Goal: Information Seeking & Learning: Check status

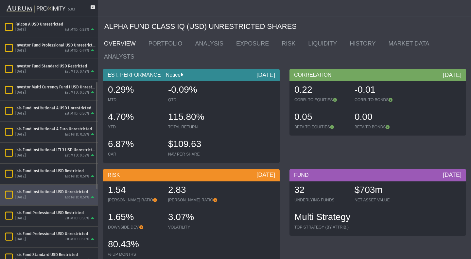
scroll to position [146, 0]
click at [52, 197] on div "[DATE] Est MTD: 0.51%" at bounding box center [55, 197] width 80 height 6
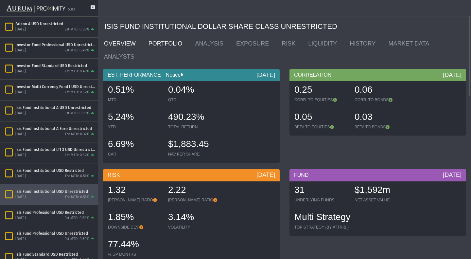
click at [156, 46] on link "PORTFOLIO" at bounding box center [166, 43] width 47 height 13
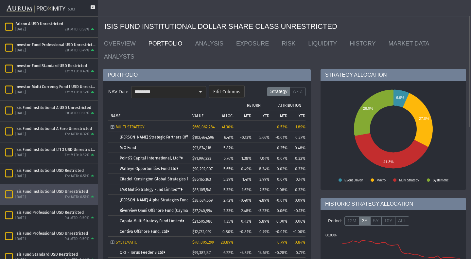
click at [112, 46] on link "OVERVIEW" at bounding box center [121, 43] width 44 height 13
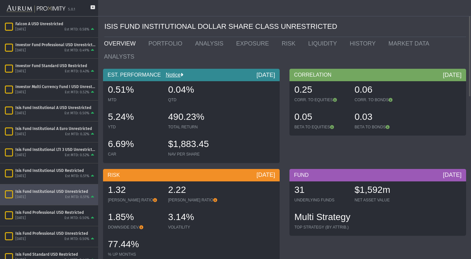
click at [147, 110] on div "5.24%" at bounding box center [135, 117] width 54 height 14
